Goal: Task Accomplishment & Management: Manage account settings

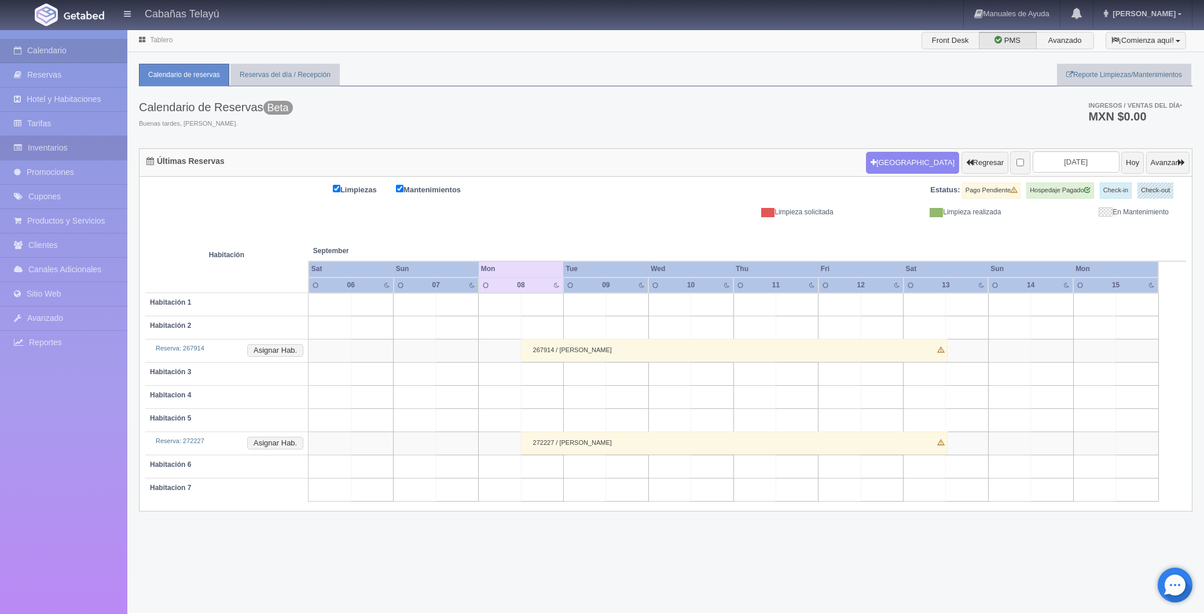
click at [42, 149] on link "Inventarios" at bounding box center [63, 148] width 127 height 24
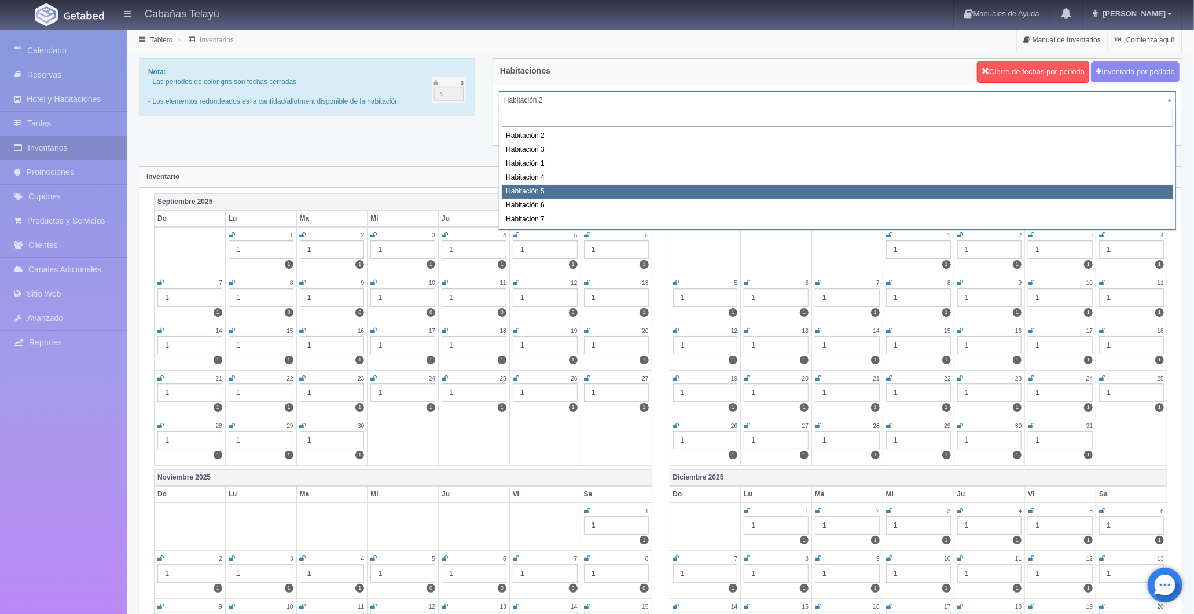
select select "2199"
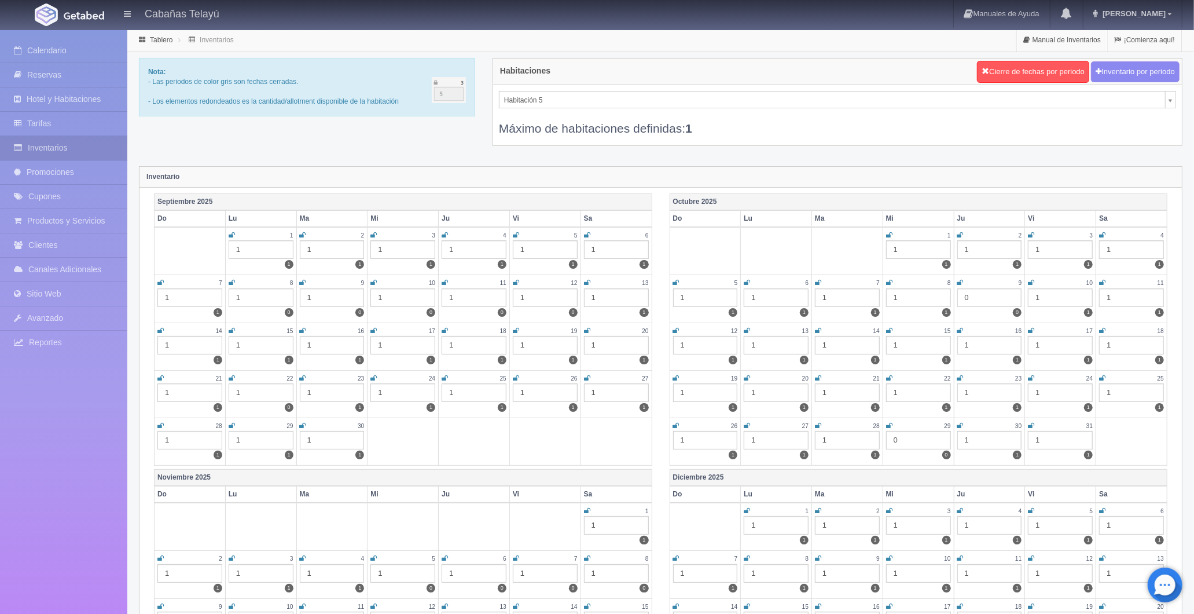
click at [276, 391] on div "1" at bounding box center [261, 392] width 65 height 19
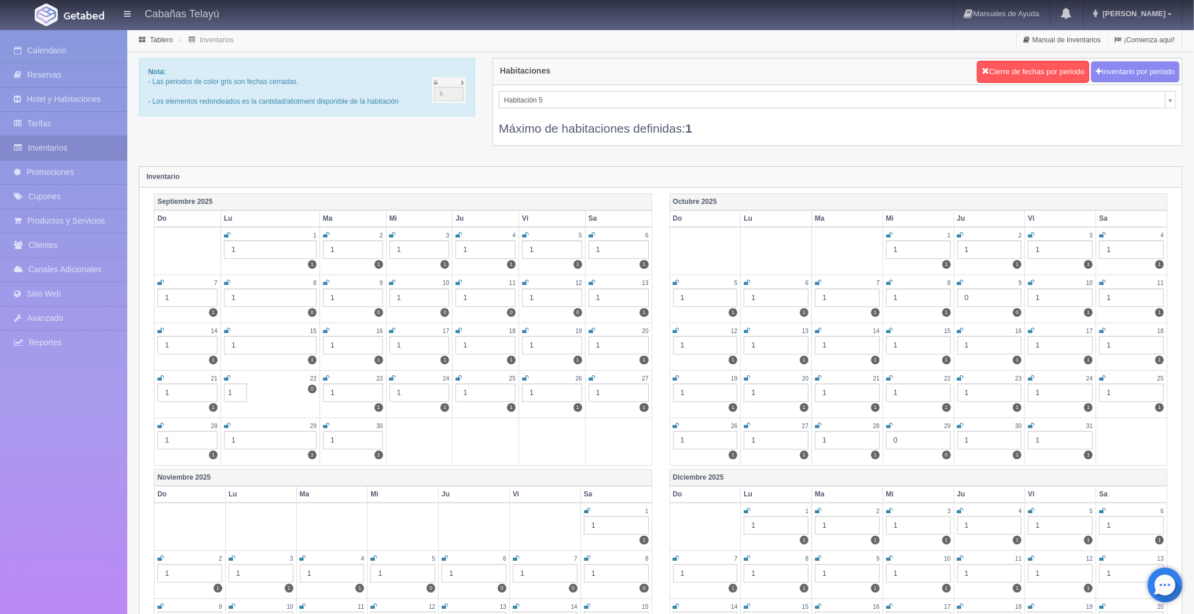
click at [228, 375] on icon at bounding box center [227, 378] width 6 height 7
click at [226, 379] on icon at bounding box center [226, 378] width 5 height 7
click at [229, 377] on icon at bounding box center [227, 378] width 6 height 7
click at [450, 441] on td at bounding box center [419, 440] width 67 height 47
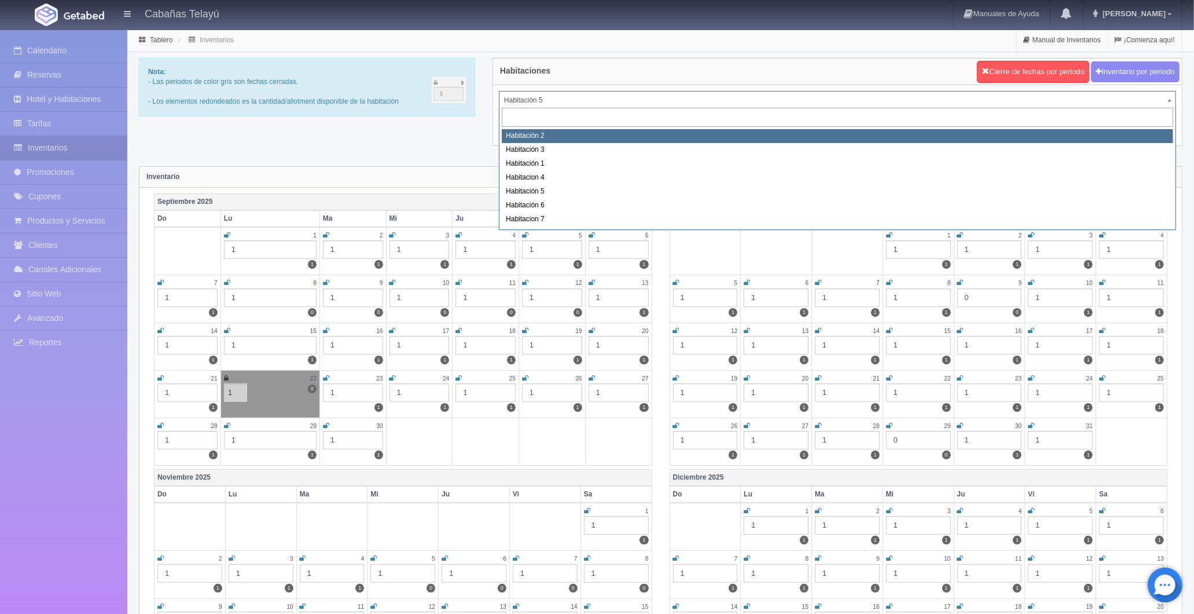
select select "1744"
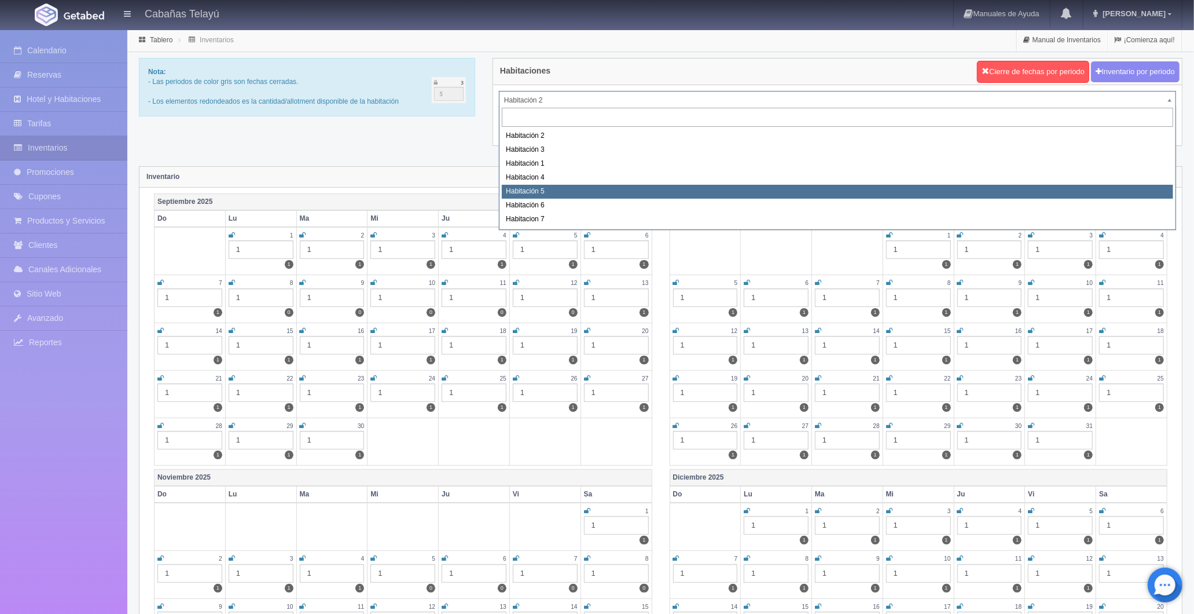
select select "2199"
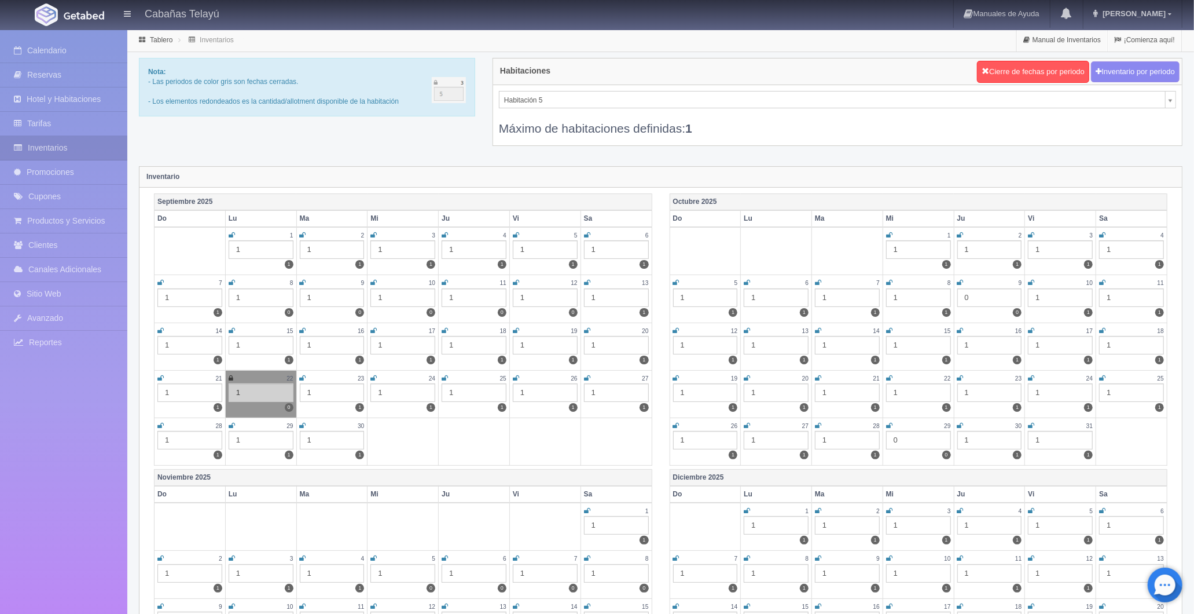
click at [233, 281] on icon at bounding box center [232, 282] width 6 height 7
click at [303, 281] on icon at bounding box center [303, 282] width 6 height 7
click at [245, 292] on div "1" at bounding box center [261, 297] width 65 height 19
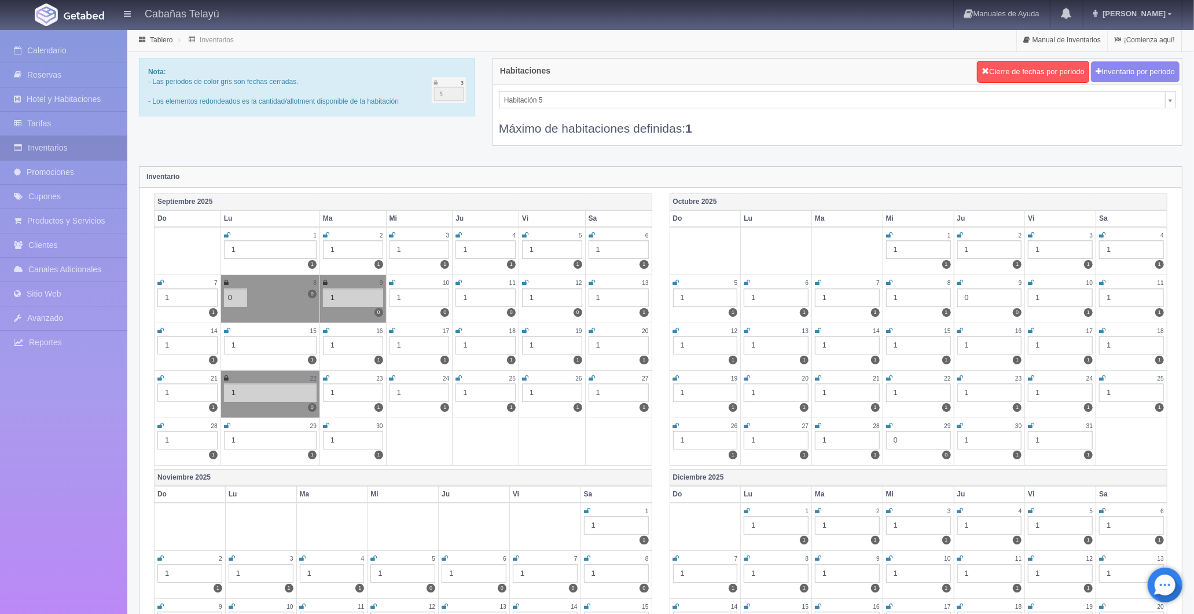
type input "0"
click at [355, 306] on td "9 1 0" at bounding box center [353, 298] width 67 height 47
click at [397, 296] on div "1" at bounding box center [420, 297] width 60 height 19
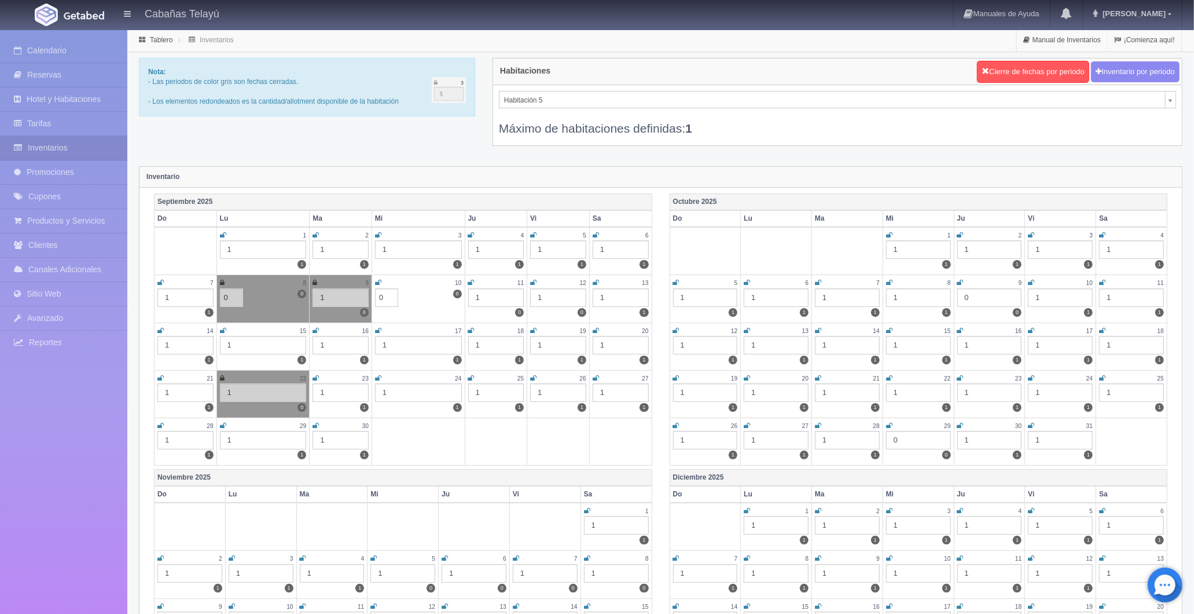
type input "0"
click at [464, 345] on td "17 1 1" at bounding box center [418, 345] width 93 height 47
click at [449, 326] on div "17" at bounding box center [418, 331] width 87 height 10
click at [378, 281] on icon at bounding box center [378, 282] width 6 height 7
click at [472, 281] on icon at bounding box center [471, 282] width 6 height 7
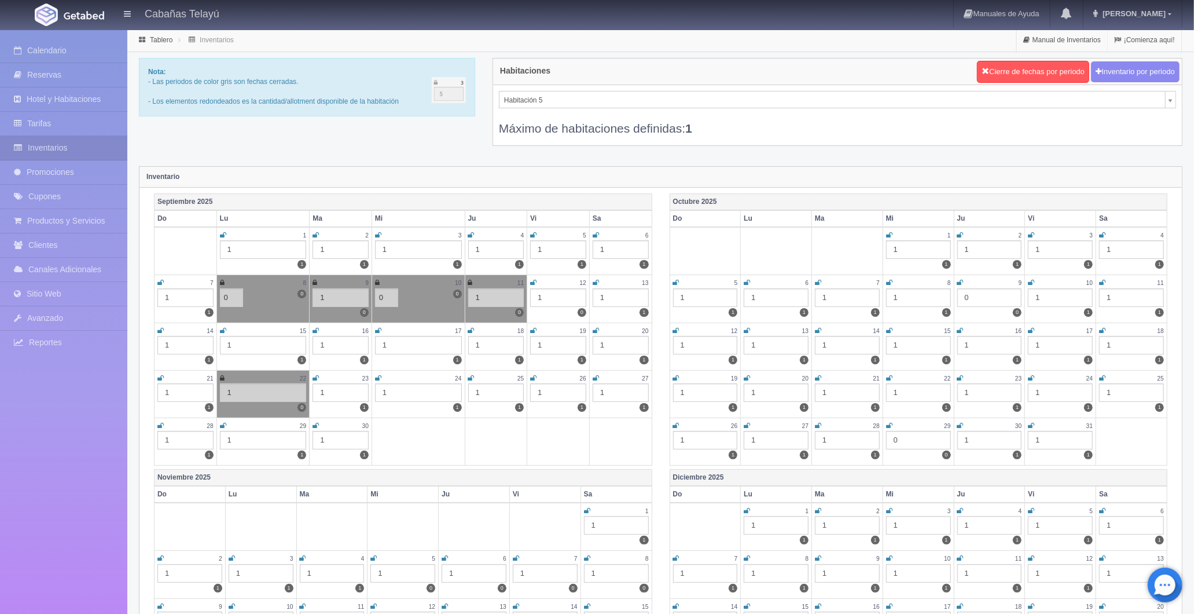
click at [537, 278] on div "12" at bounding box center [558, 283] width 56 height 10
click at [534, 278] on link at bounding box center [533, 283] width 6 height 10
click at [550, 295] on div "1" at bounding box center [558, 297] width 56 height 19
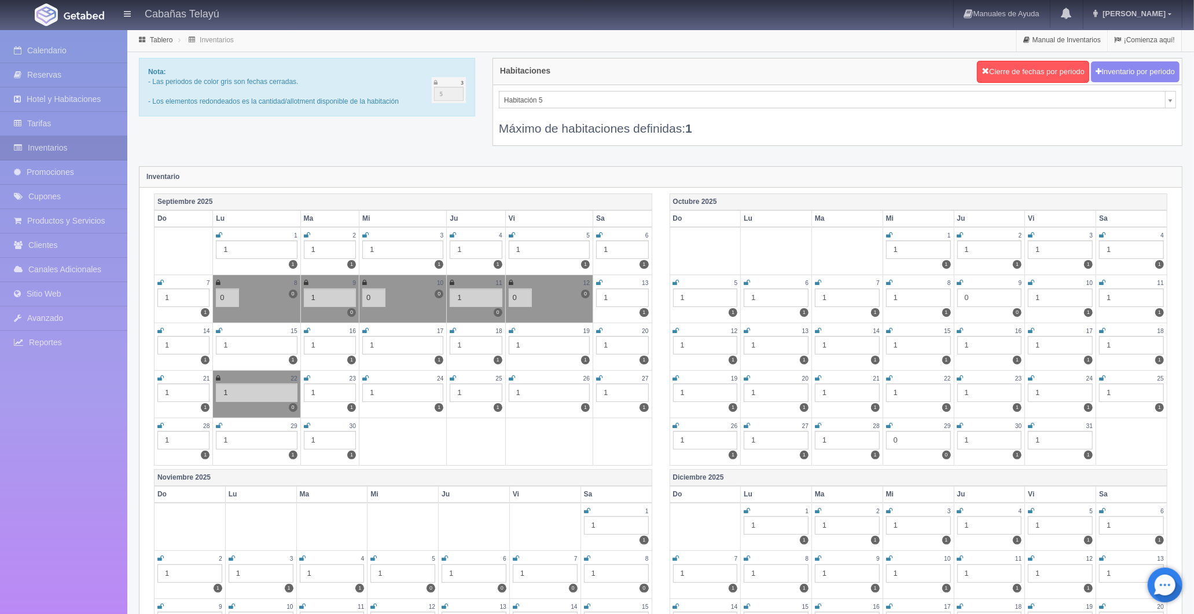
type input "0"
click at [474, 298] on div "1" at bounding box center [476, 297] width 52 height 19
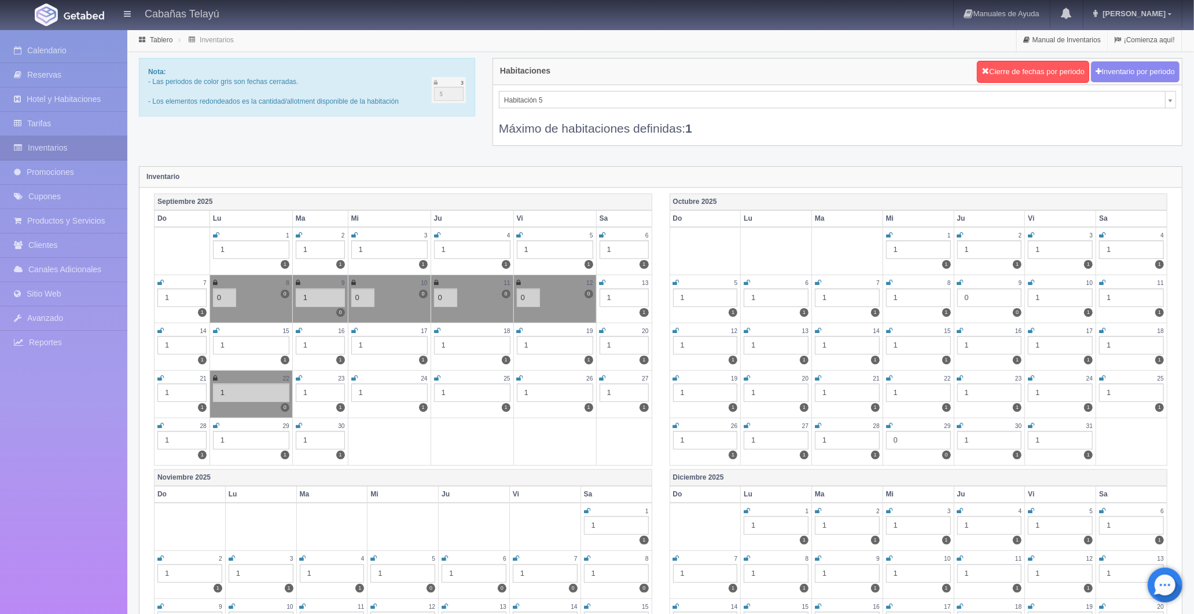
type input "0"
click at [393, 199] on th "Septiembre 2025" at bounding box center [404, 201] width 498 height 17
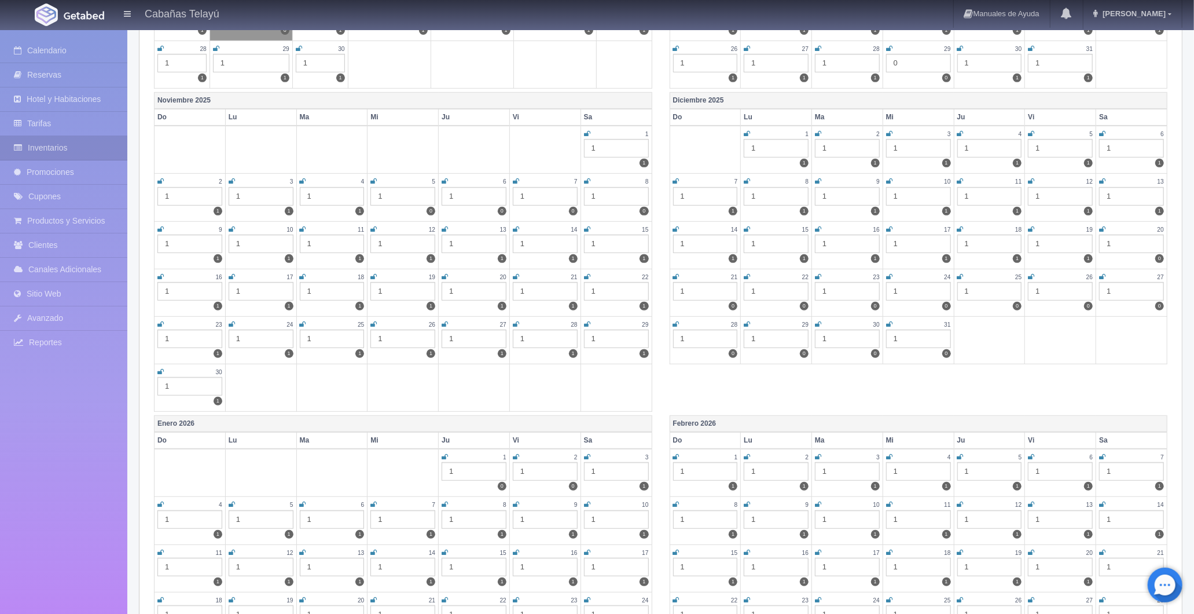
scroll to position [193, 0]
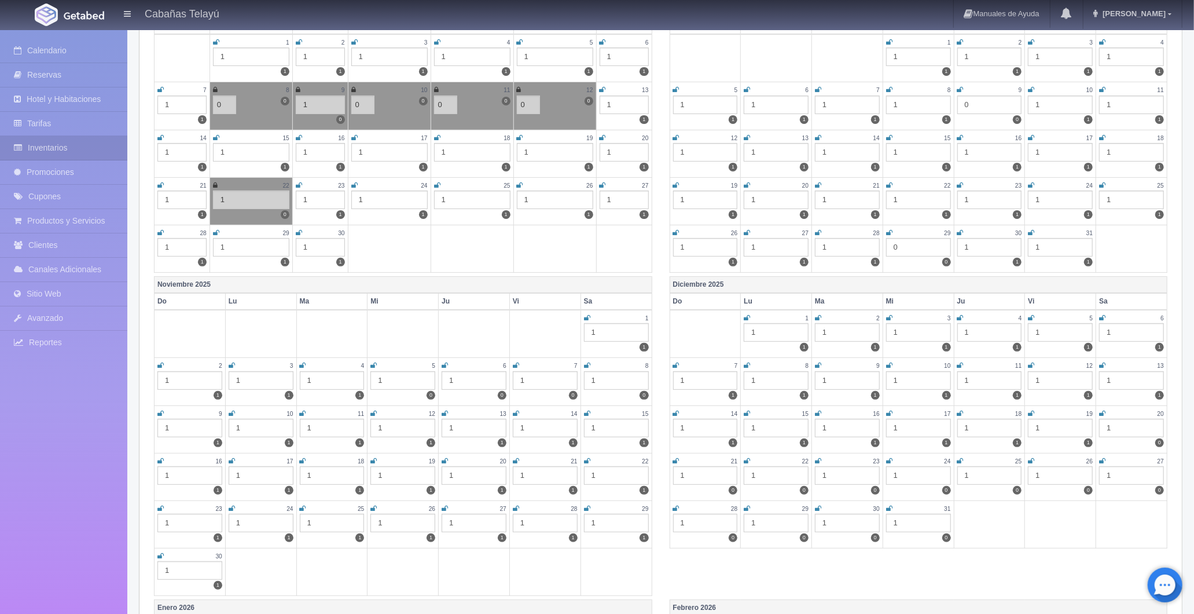
click at [307, 97] on div "1" at bounding box center [320, 105] width 49 height 19
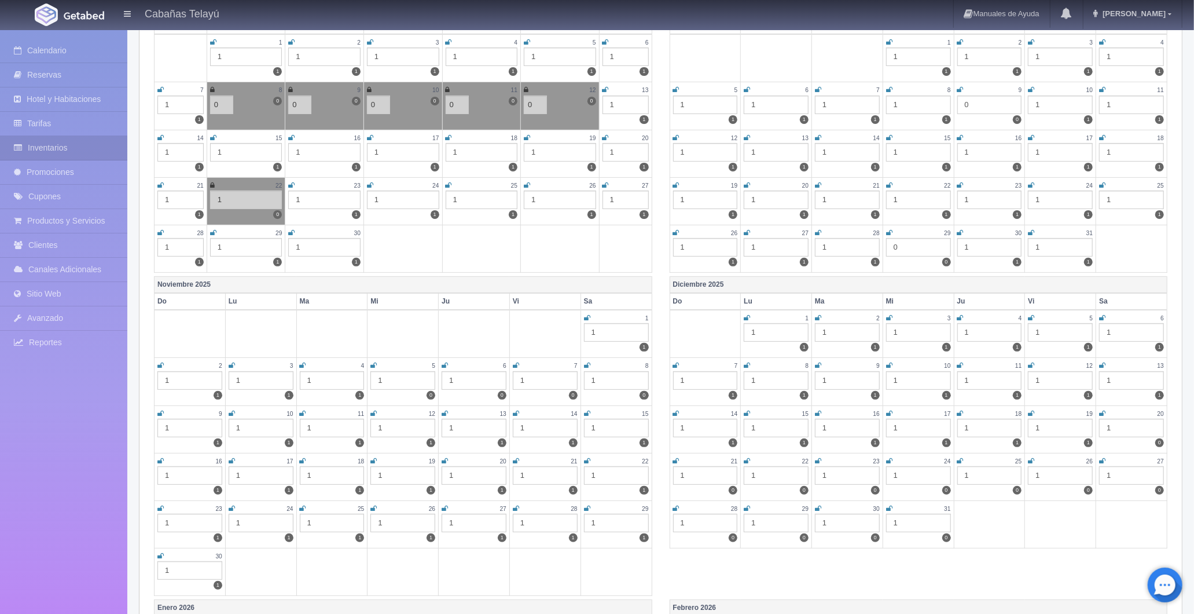
type input "0"
click at [219, 204] on div "1" at bounding box center [246, 199] width 72 height 19
type input "0"
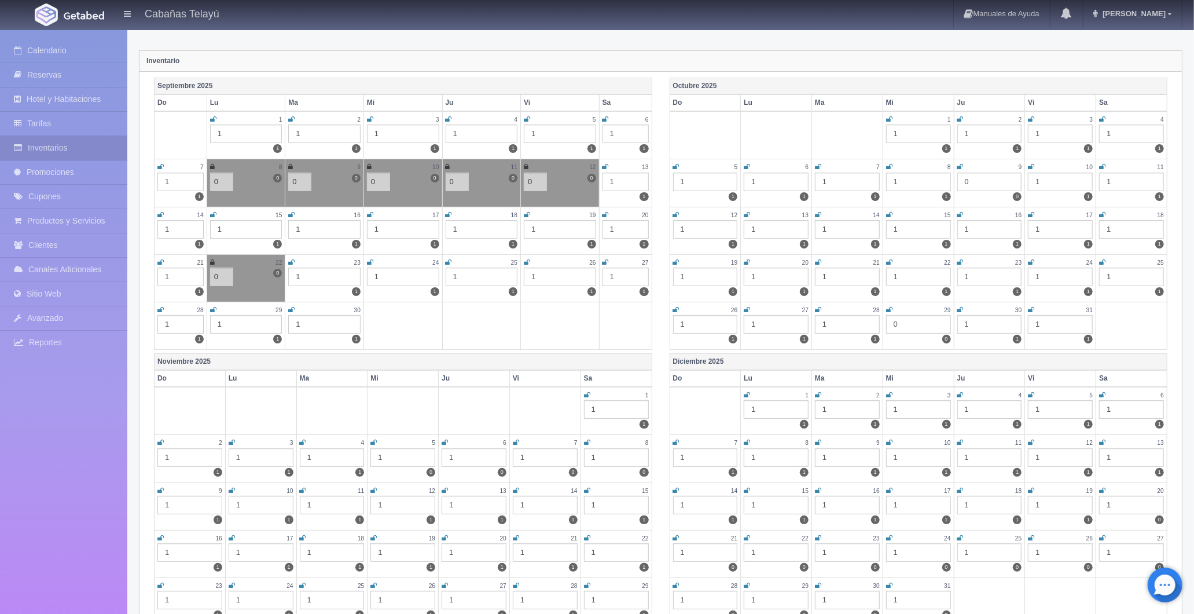
scroll to position [0, 0]
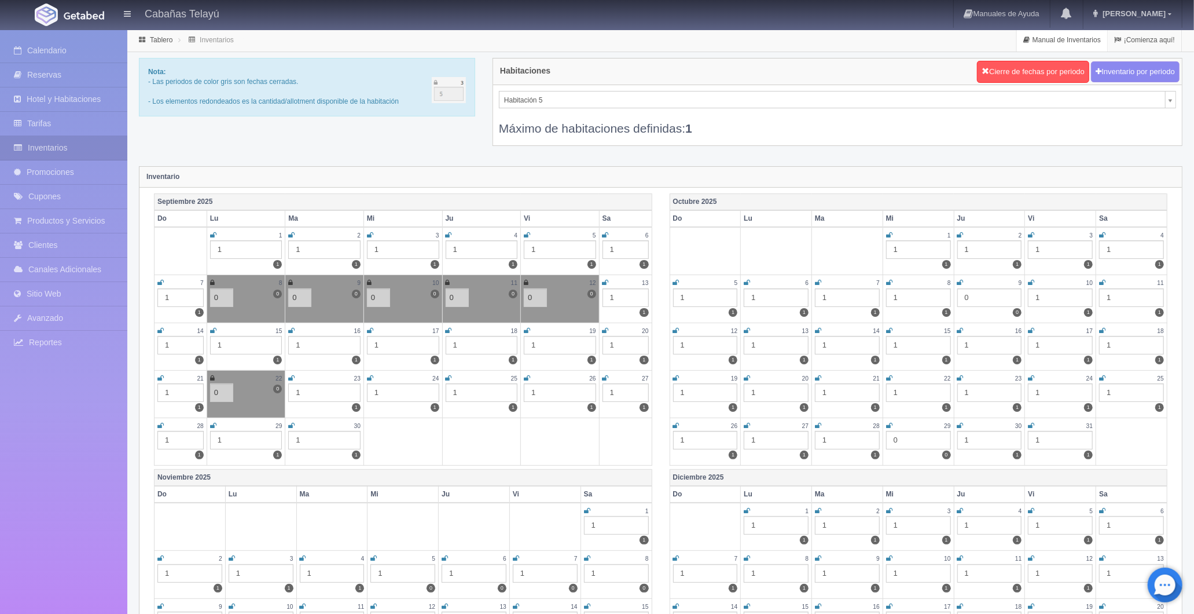
click at [1086, 42] on link "Manual de Inventarios" at bounding box center [1062, 40] width 90 height 23
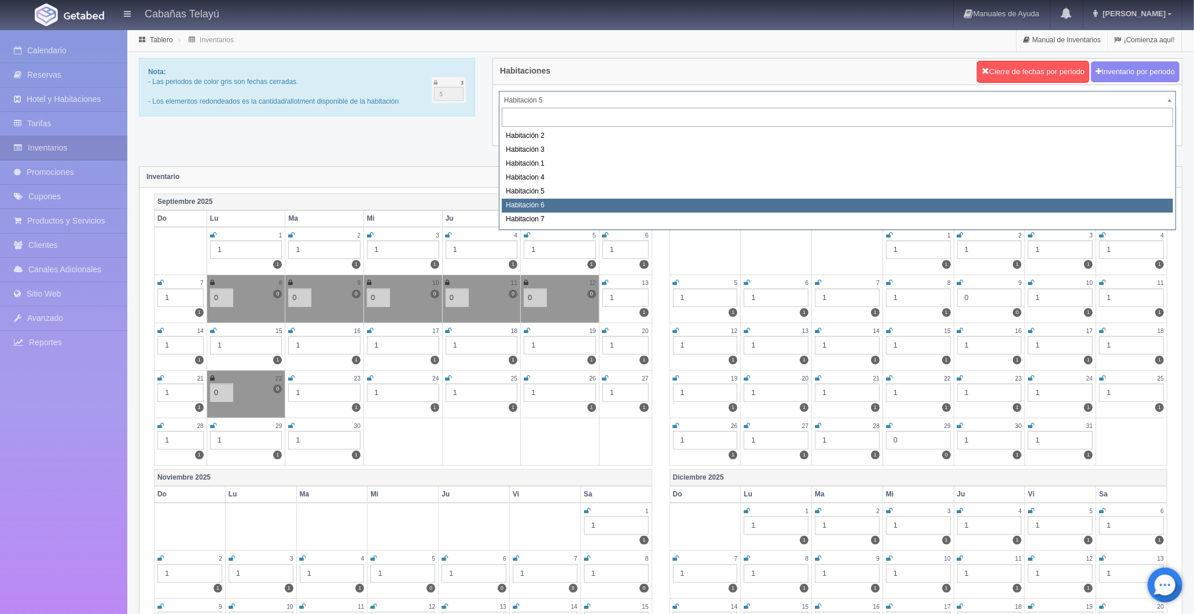
select select "2200"
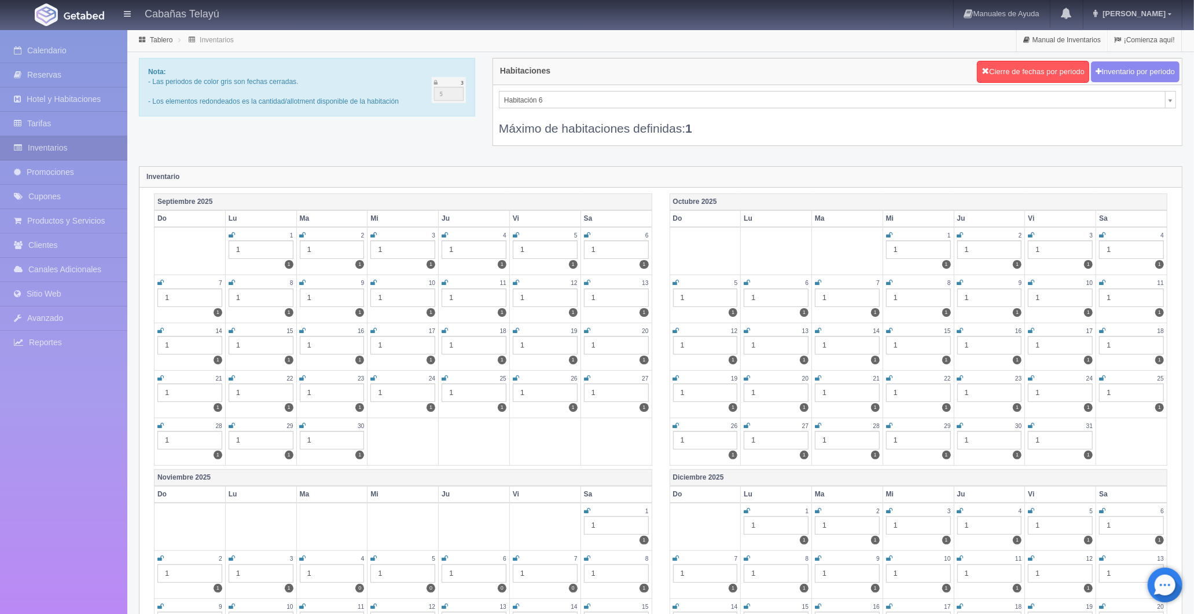
click at [514, 280] on icon at bounding box center [516, 282] width 6 height 7
click at [527, 296] on div "1" at bounding box center [545, 297] width 65 height 19
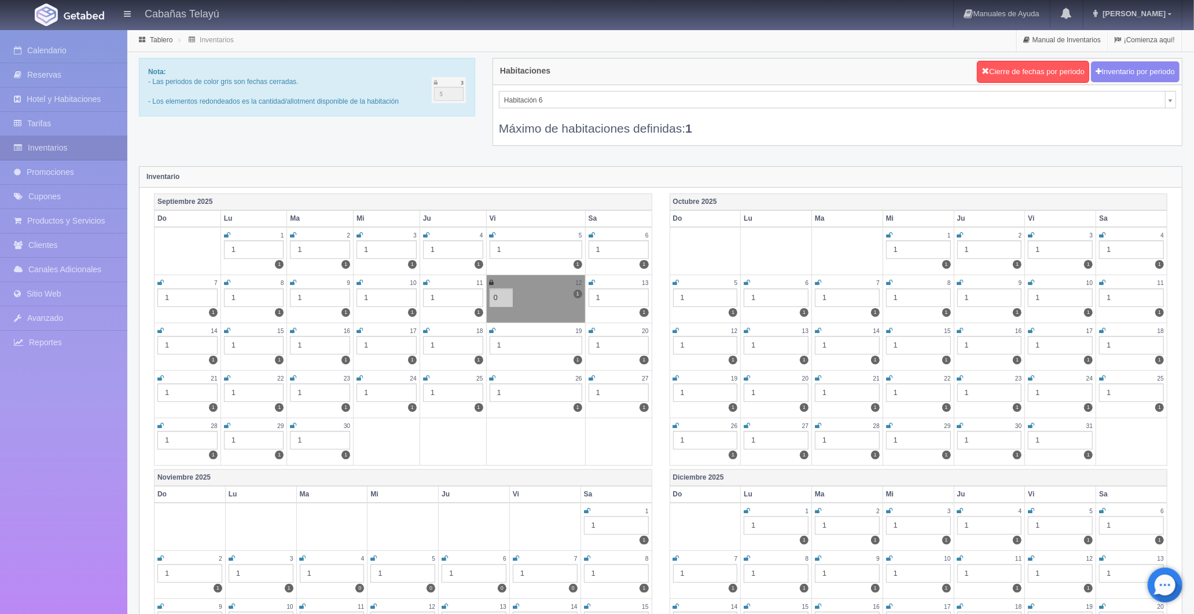
type input "0"
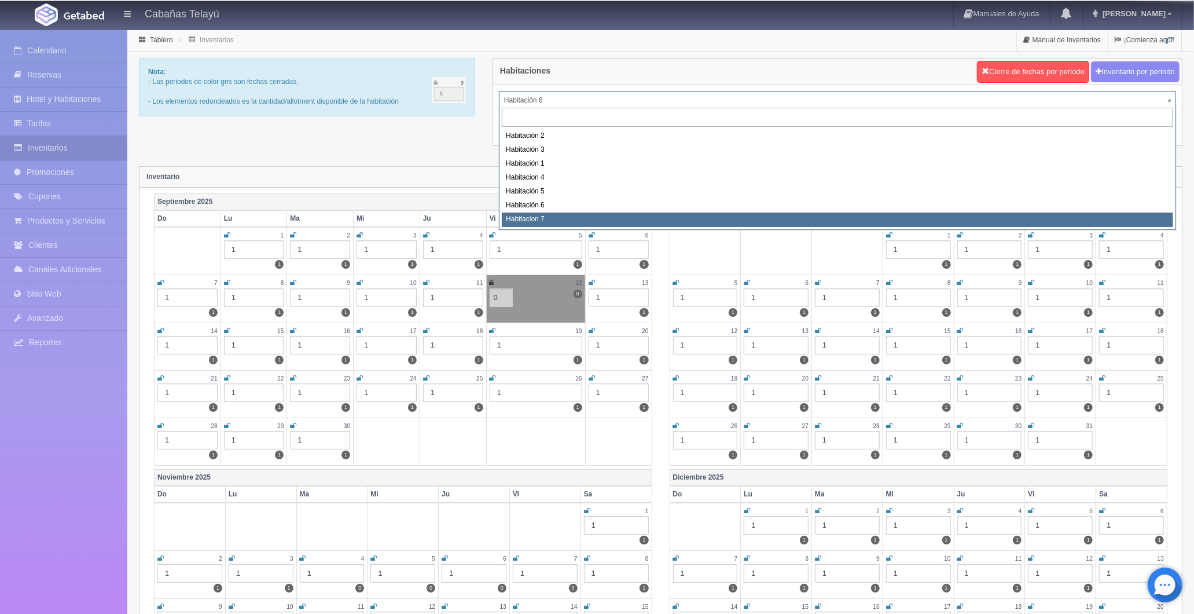
select select "2201"
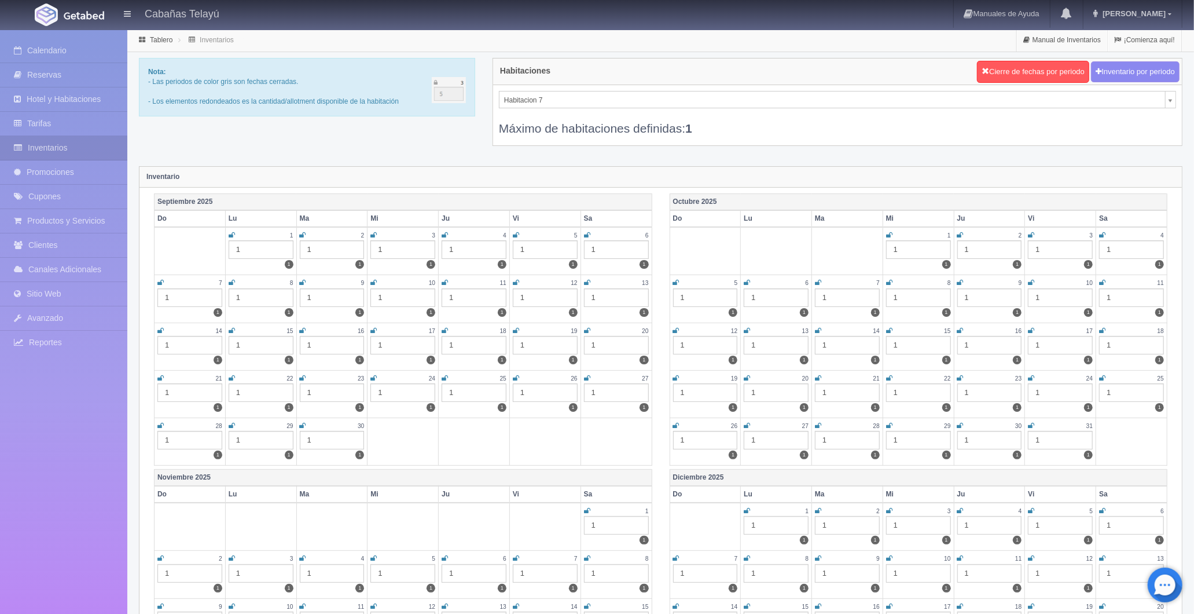
click at [514, 281] on icon at bounding box center [516, 282] width 6 height 7
click at [526, 299] on div "1" at bounding box center [545, 297] width 65 height 19
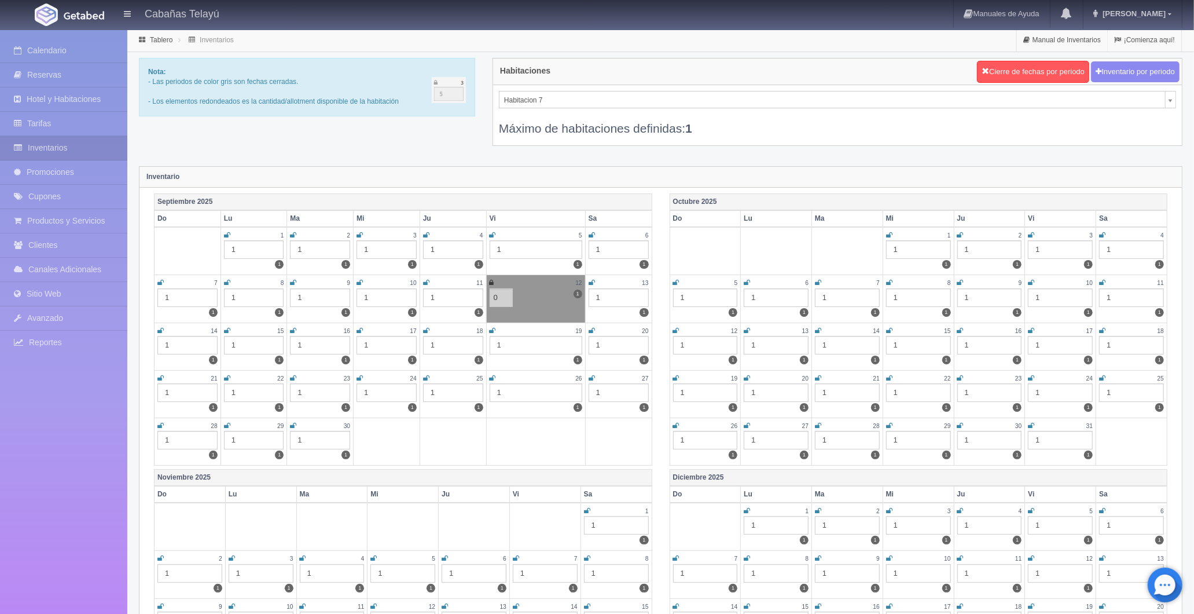
type input "0"
click at [616, 154] on div "Habitaciones Cierre de fechas por periodo Inventario por periodo Habitacion 7 H…" at bounding box center [838, 109] width 708 height 102
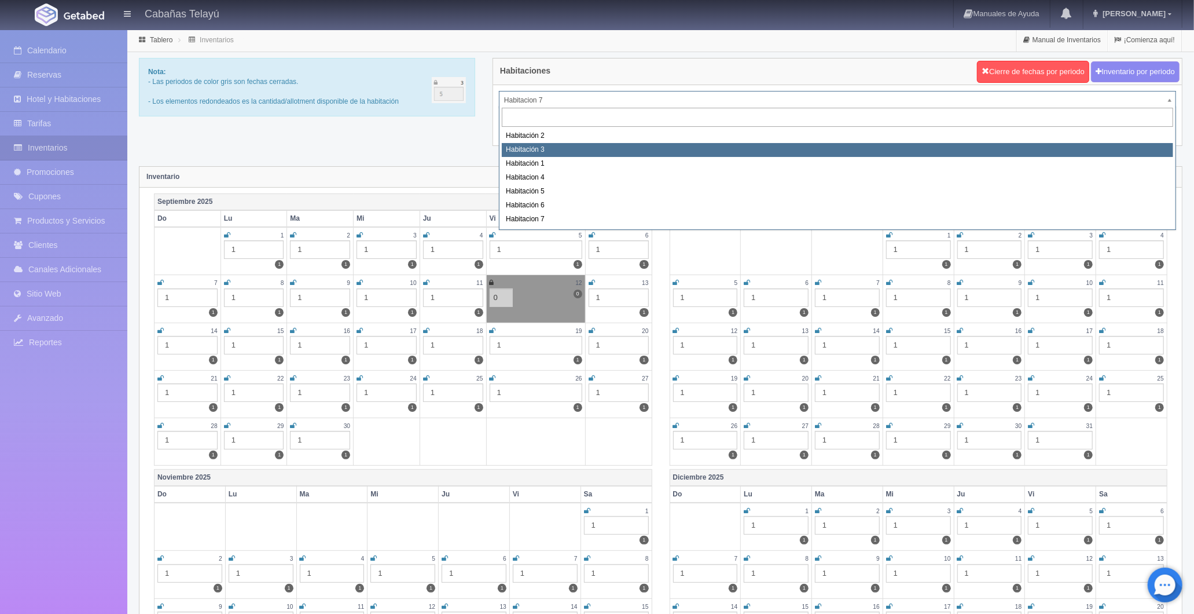
select select "1745"
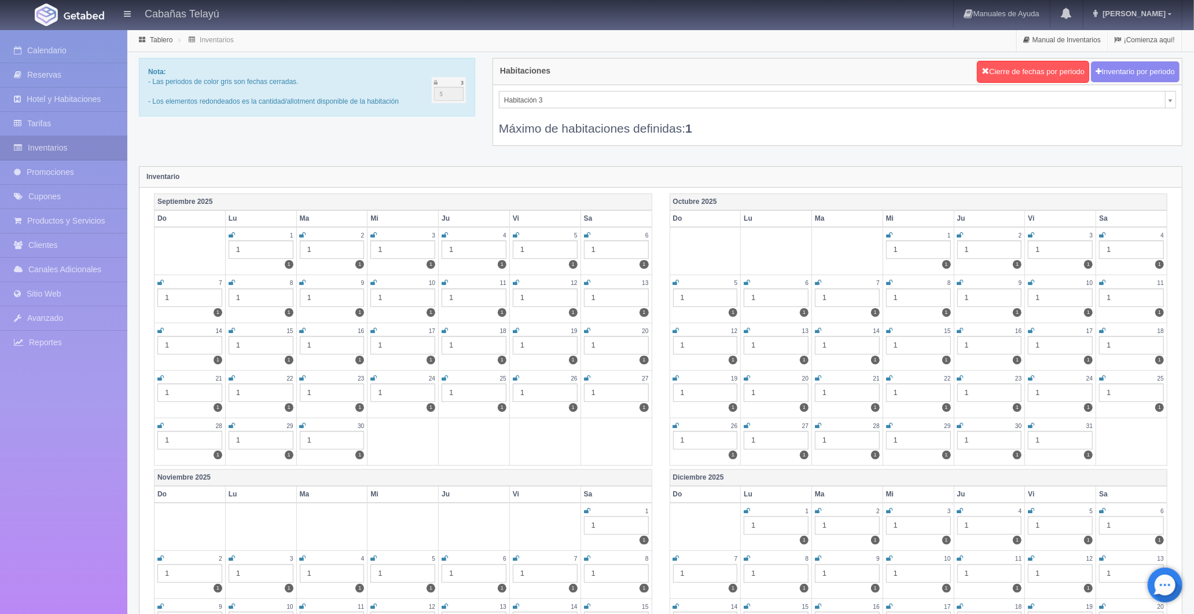
click at [519, 282] on icon at bounding box center [516, 282] width 6 height 7
click at [588, 283] on icon at bounding box center [587, 282] width 6 height 7
click at [535, 294] on div "1" at bounding box center [545, 297] width 65 height 19
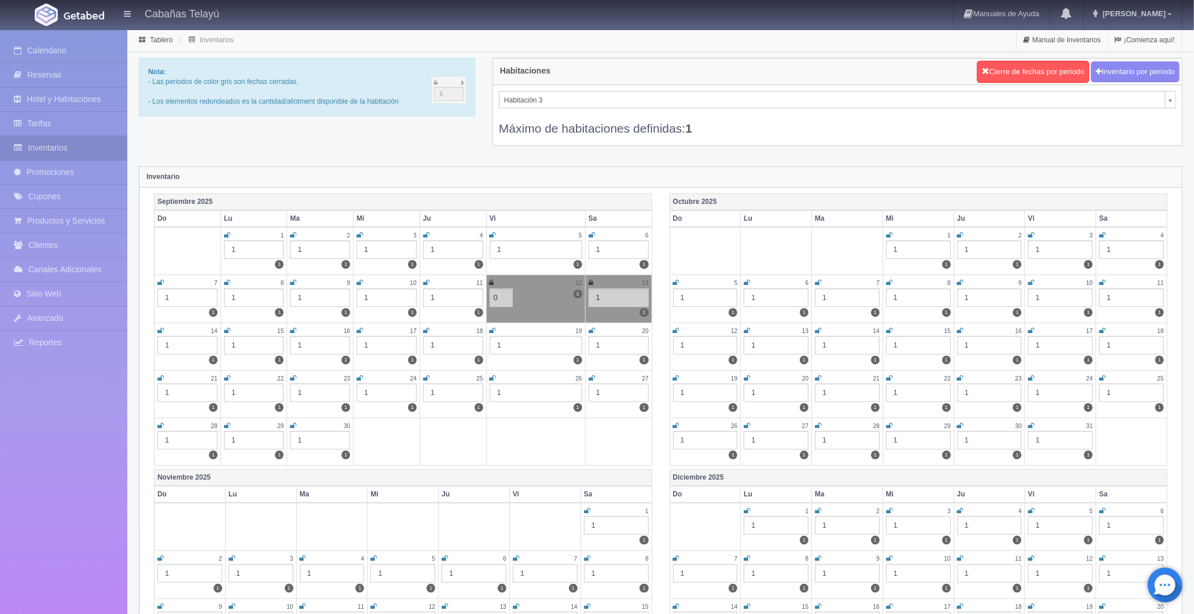
type input "0"
click at [598, 299] on div "1" at bounding box center [619, 297] width 60 height 19
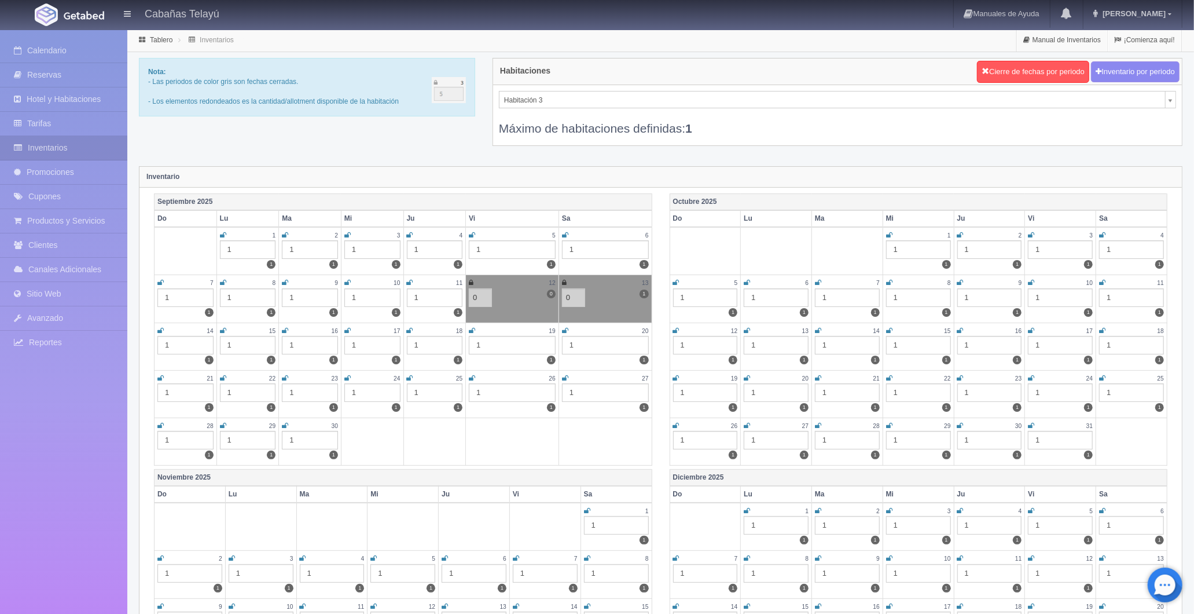
type input "0"
click at [613, 178] on div "Inventario" at bounding box center [661, 177] width 1043 height 21
click at [1171, 13] on icon at bounding box center [1169, 14] width 3 height 6
click at [1122, 56] on link "Salir / Log Out" at bounding box center [1135, 54] width 91 height 14
